Goal: Check status: Check status

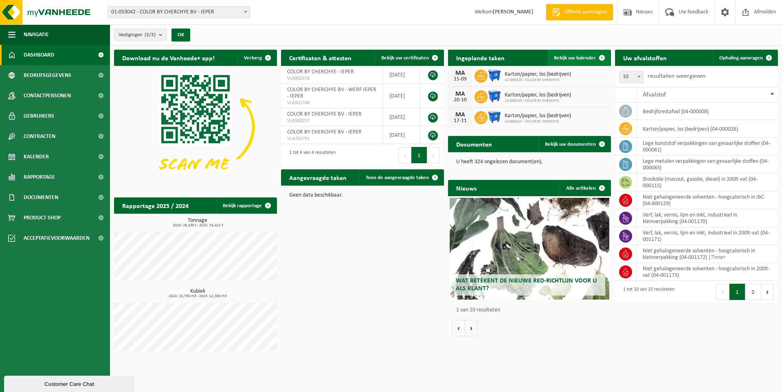
click at [575, 57] on span "Bekijk uw kalender" at bounding box center [575, 57] width 42 height 5
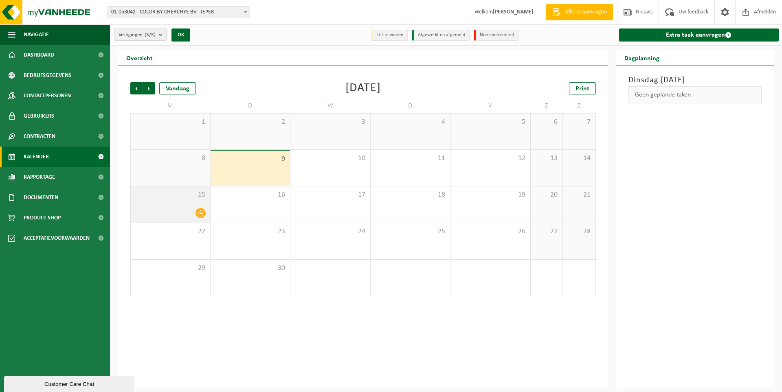
click at [184, 205] on div "15" at bounding box center [170, 204] width 79 height 36
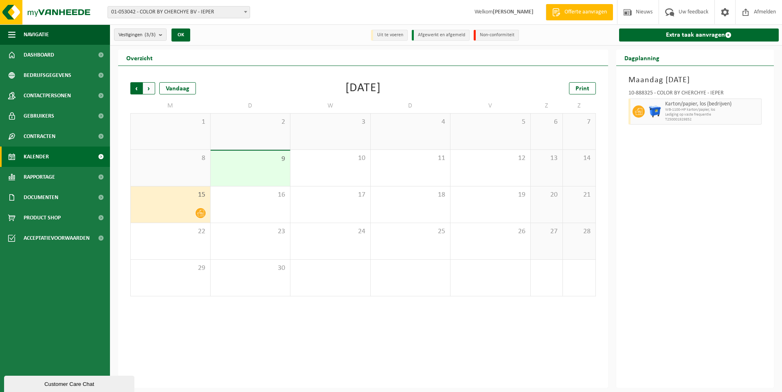
click at [147, 86] on span "Volgende" at bounding box center [149, 88] width 12 height 12
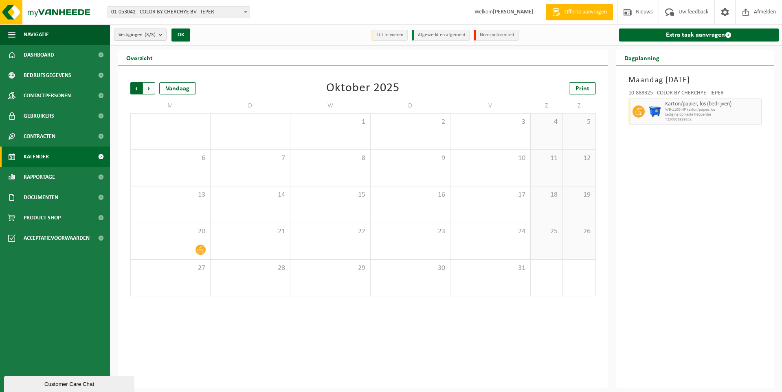
click at [148, 88] on span "Volgende" at bounding box center [149, 88] width 12 height 12
click at [147, 87] on span "Volgende" at bounding box center [149, 88] width 12 height 12
click at [136, 86] on span "Vorige" at bounding box center [136, 88] width 12 height 12
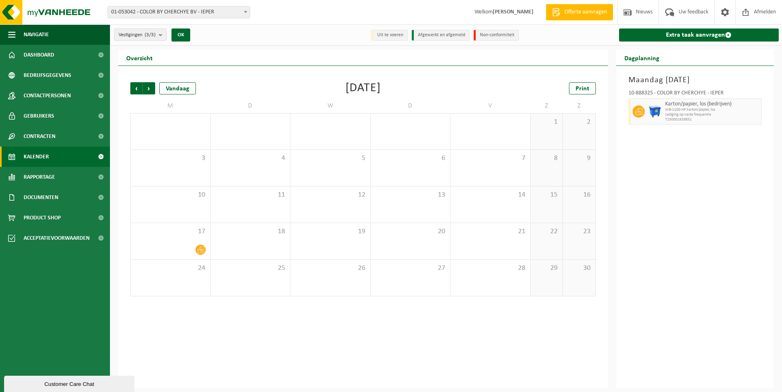
click at [136, 86] on span "Vorige" at bounding box center [136, 88] width 12 height 12
